Goal: Transaction & Acquisition: Book appointment/travel/reservation

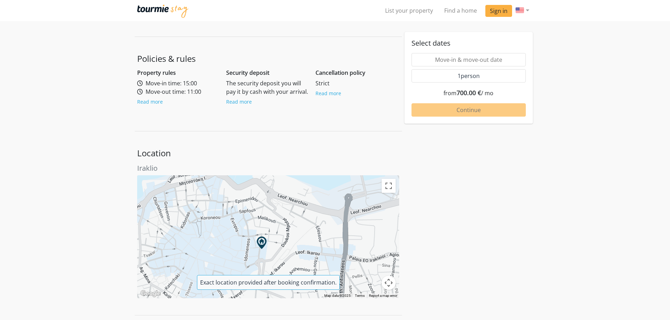
scroll to position [562, 0]
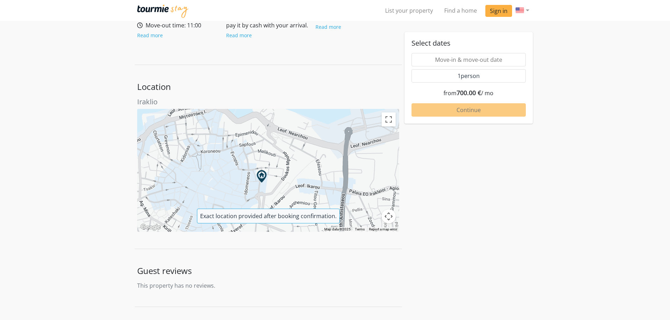
click at [261, 176] on img at bounding box center [261, 176] width 13 height 13
drag, startPoint x: 266, startPoint y: 197, endPoint x: 266, endPoint y: 182, distance: 15.1
click at [266, 193] on div at bounding box center [268, 170] width 262 height 123
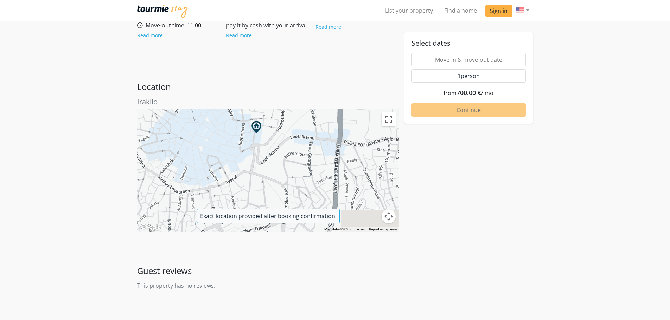
drag, startPoint x: 266, startPoint y: 182, endPoint x: 261, endPoint y: 136, distance: 46.0
click at [261, 136] on div at bounding box center [262, 133] width 25 height 25
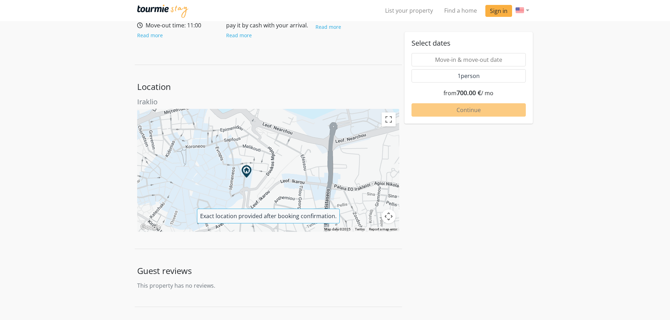
drag, startPoint x: 261, startPoint y: 136, endPoint x: 251, endPoint y: 182, distance: 46.5
click at [251, 182] on div at bounding box center [252, 177] width 25 height 25
